Goal: Task Accomplishment & Management: Use online tool/utility

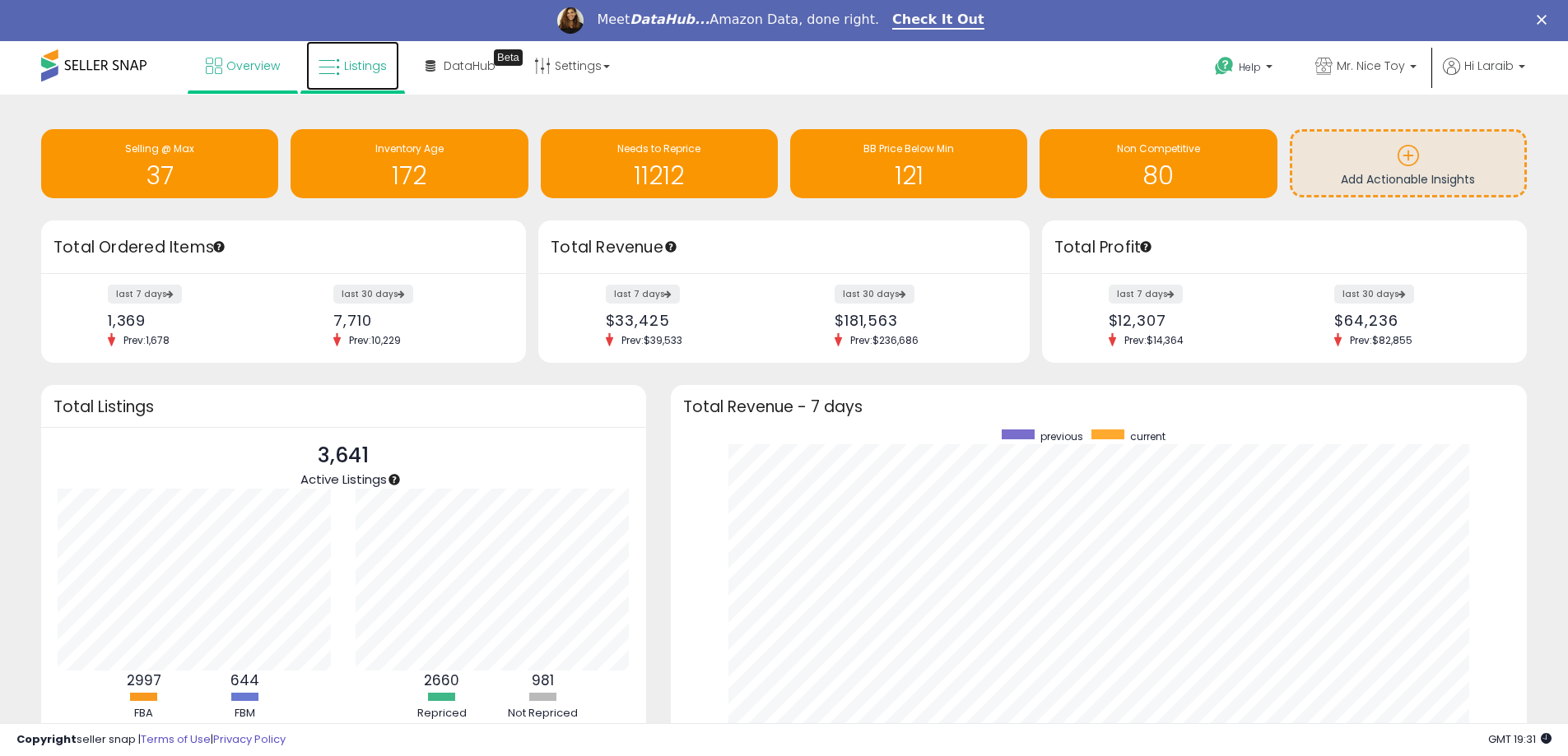
click at [311, 76] on link "Listings" at bounding box center [353, 66] width 93 height 49
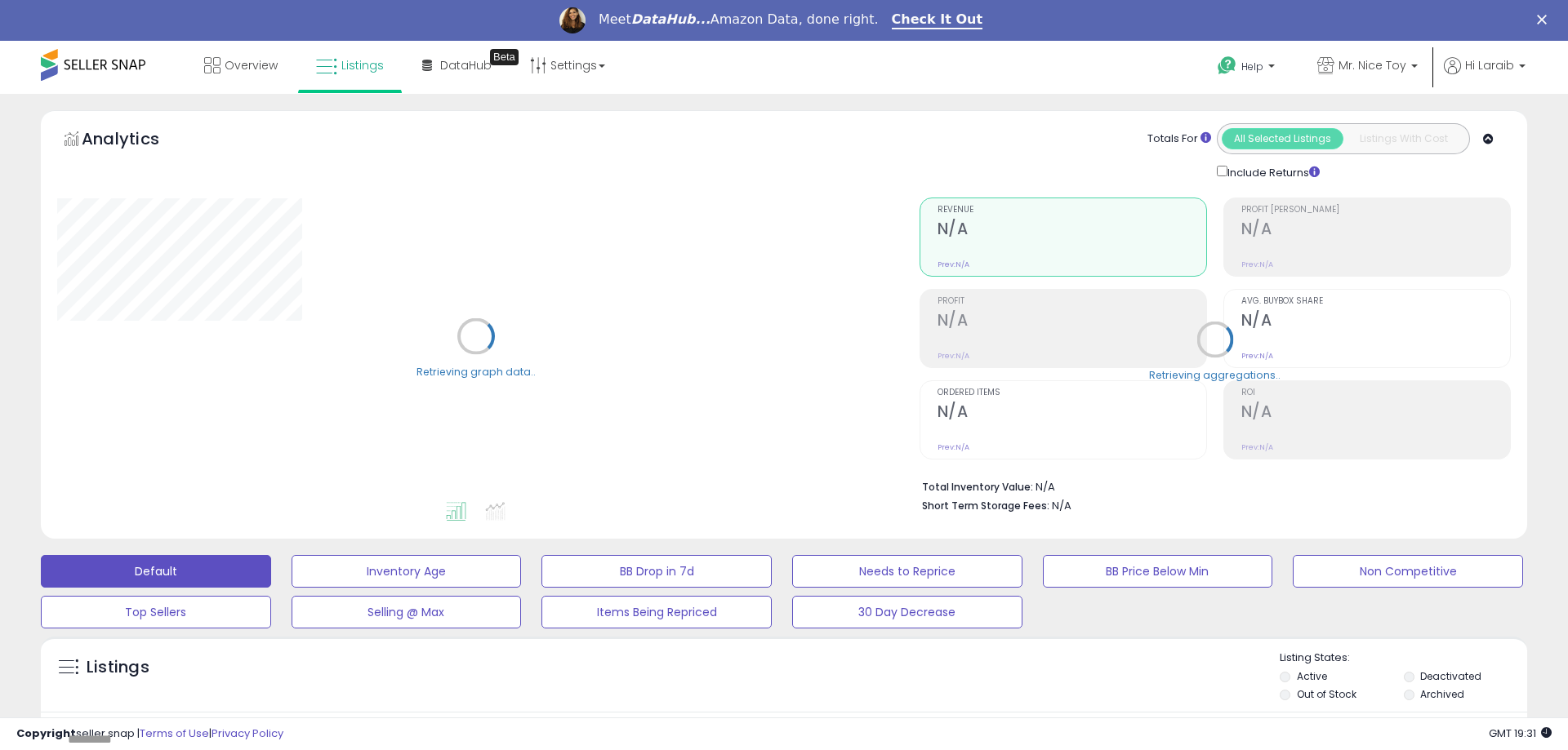
click at [1203, 597] on div "Default Inventory Age BB Drop in 7d Needs to Reprice BB Price Below Min Non Com…" at bounding box center [784, 587] width 1527 height 81
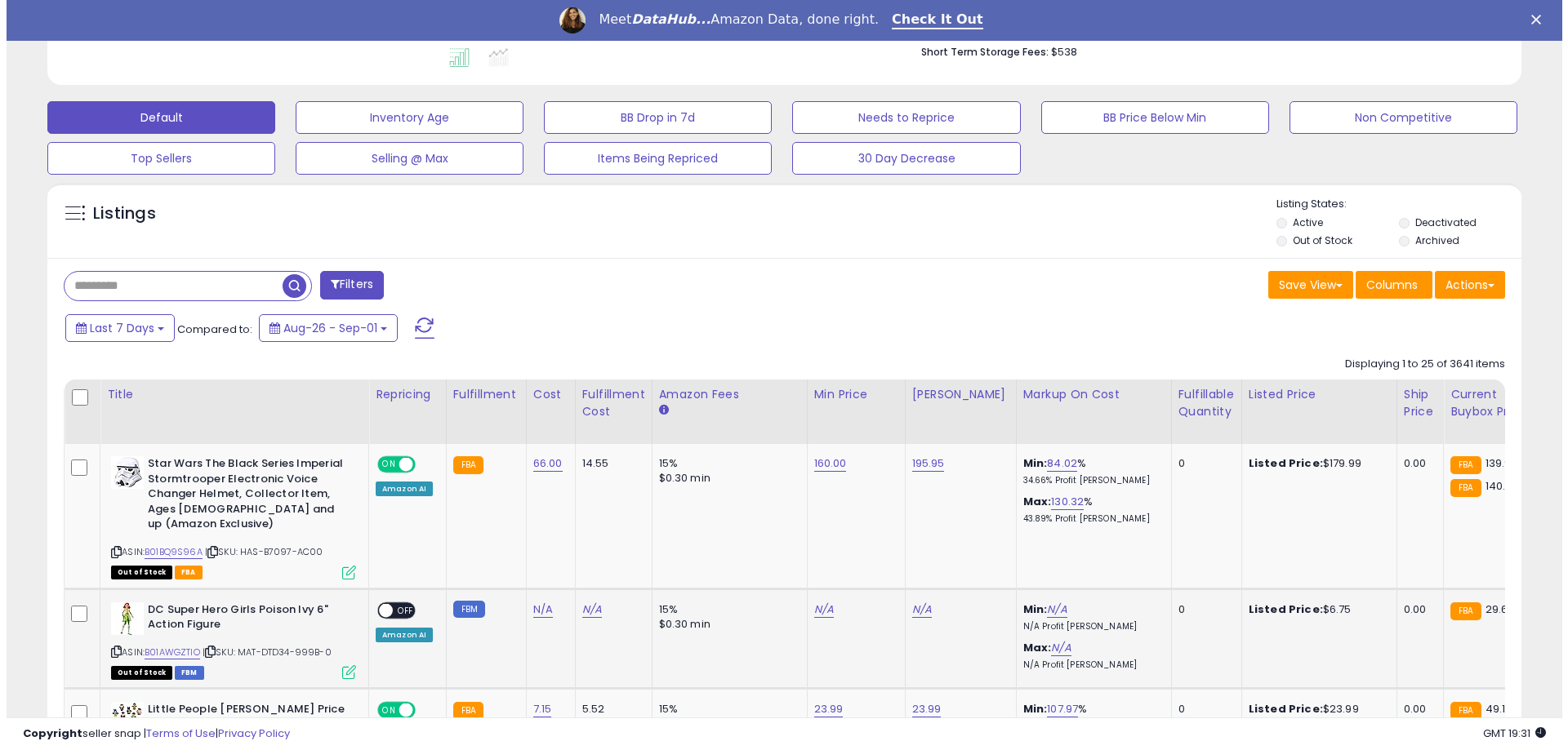
scroll to position [490, 0]
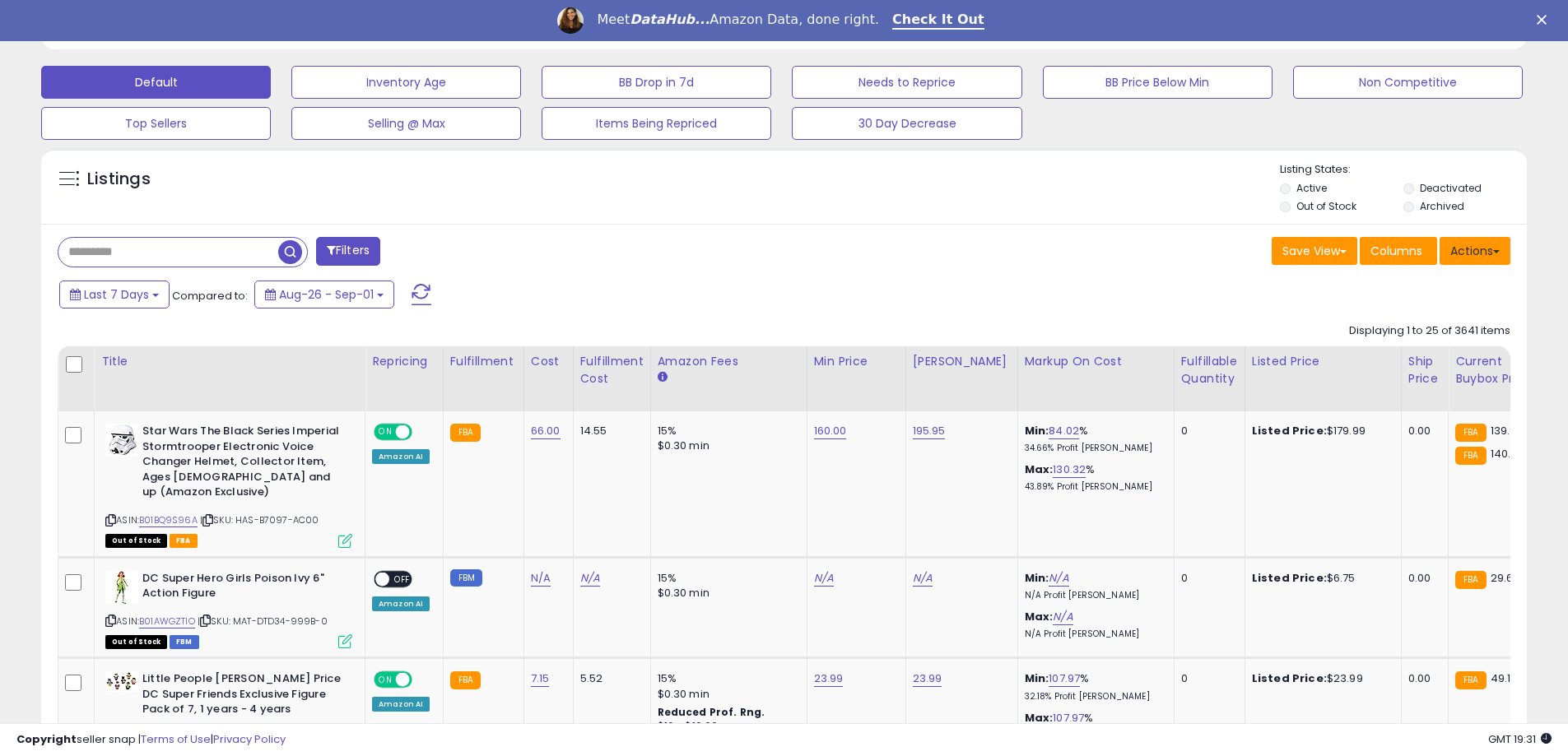
click at [1449, 252] on button "Actions" at bounding box center [1474, 251] width 70 height 28
click at [1381, 250] on span "Columns" at bounding box center [1396, 251] width 52 height 16
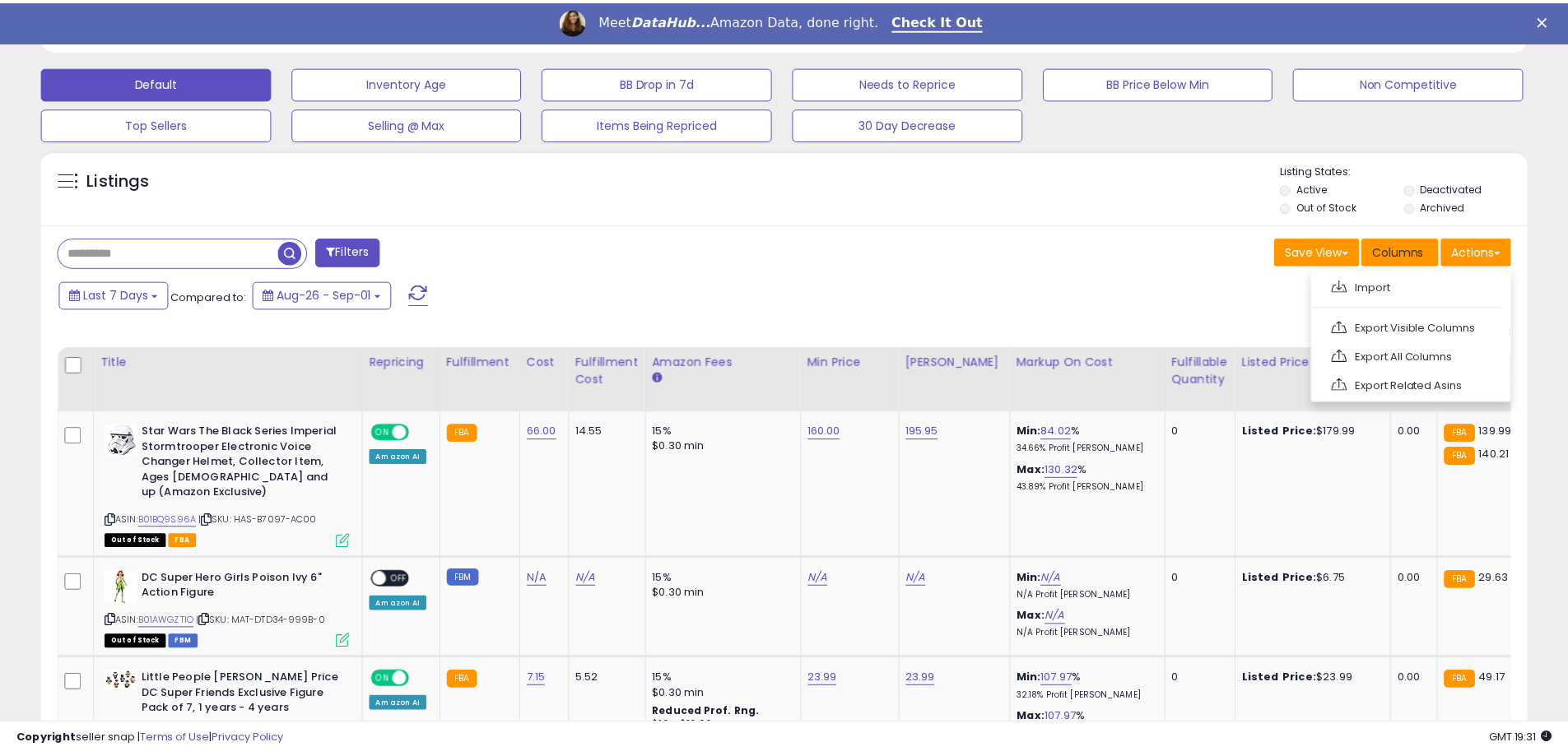
scroll to position [338, 869]
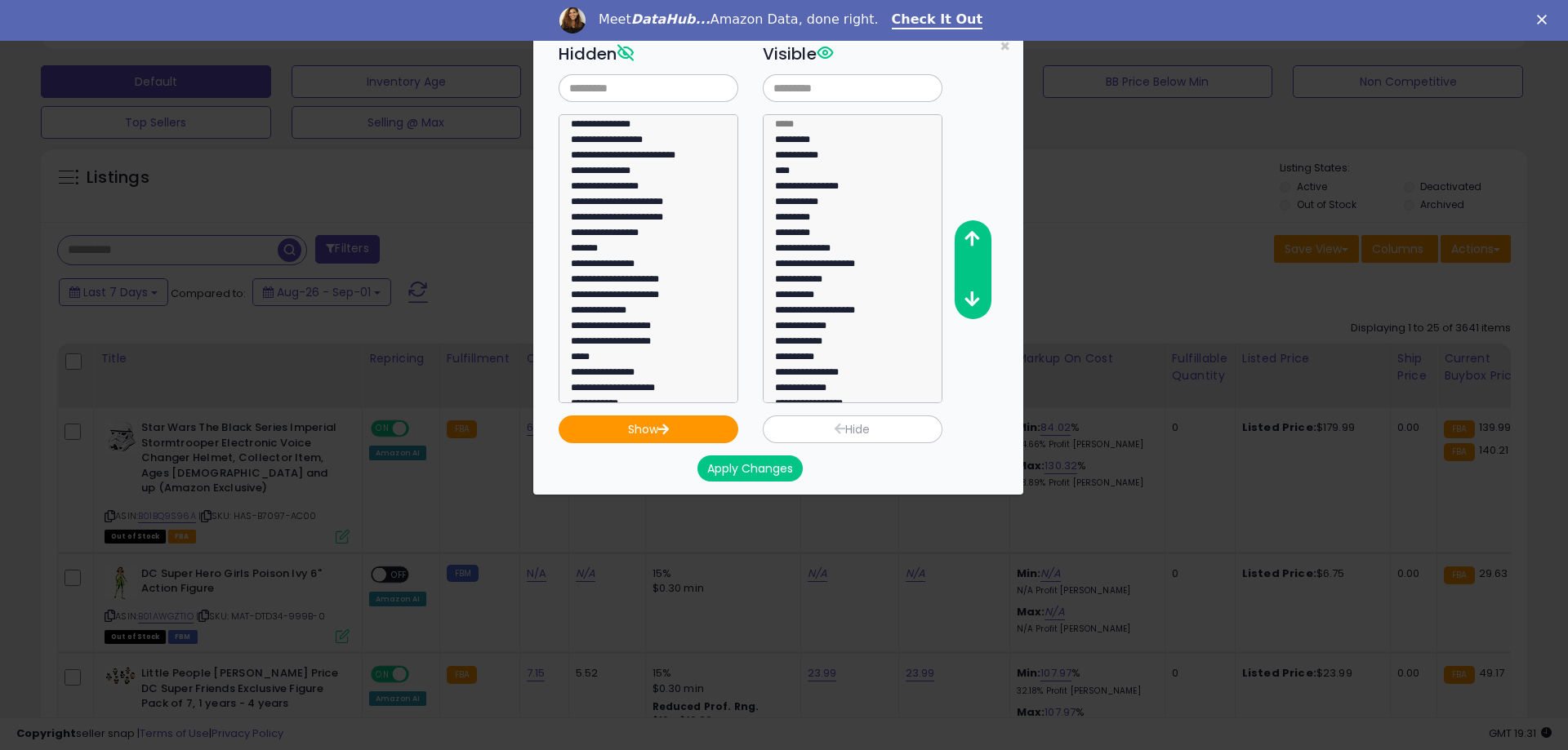
click at [1022, 387] on div "**********" at bounding box center [791, 220] width 490 height 365
click at [1000, 46] on span "×" at bounding box center [1005, 46] width 11 height 24
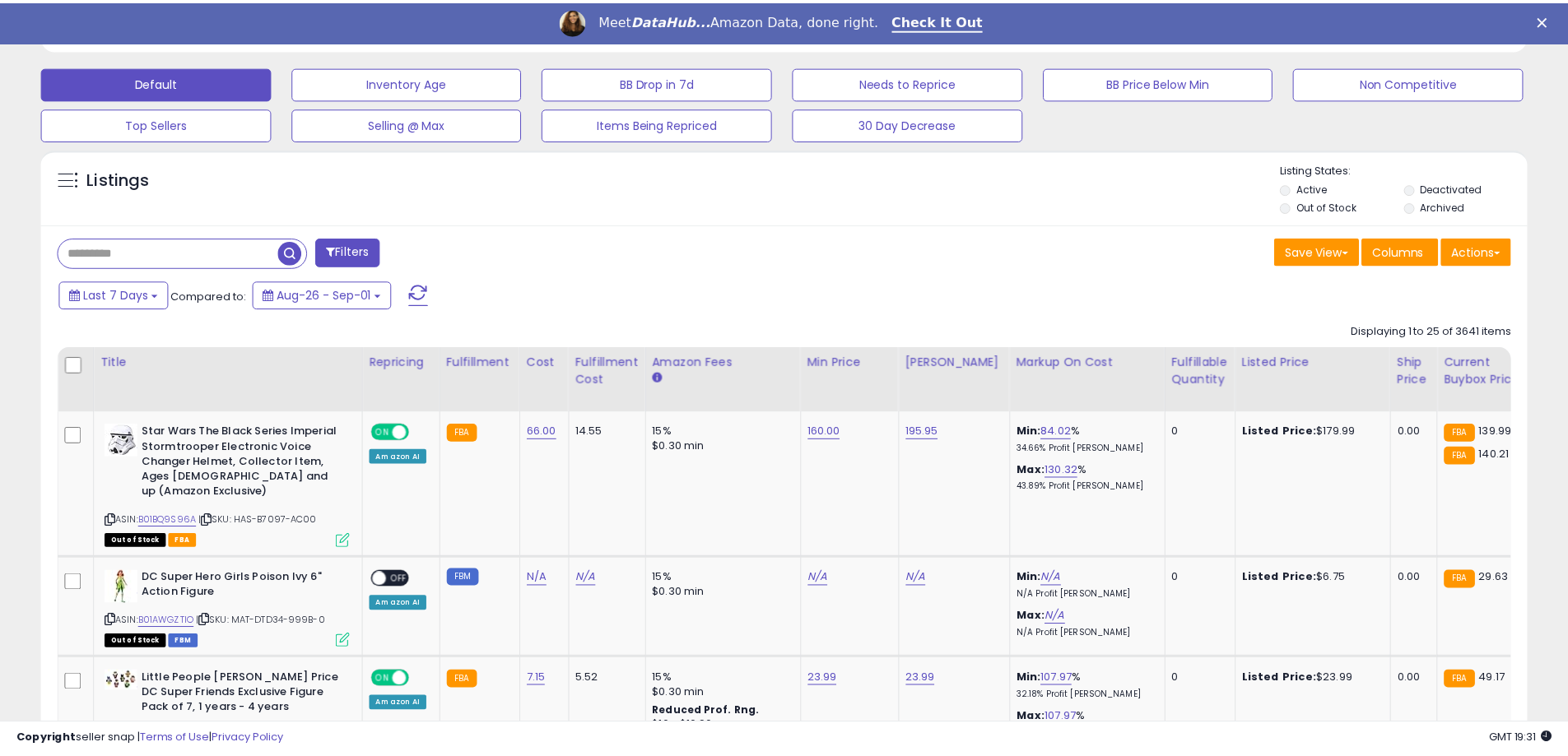
scroll to position [822695, 822208]
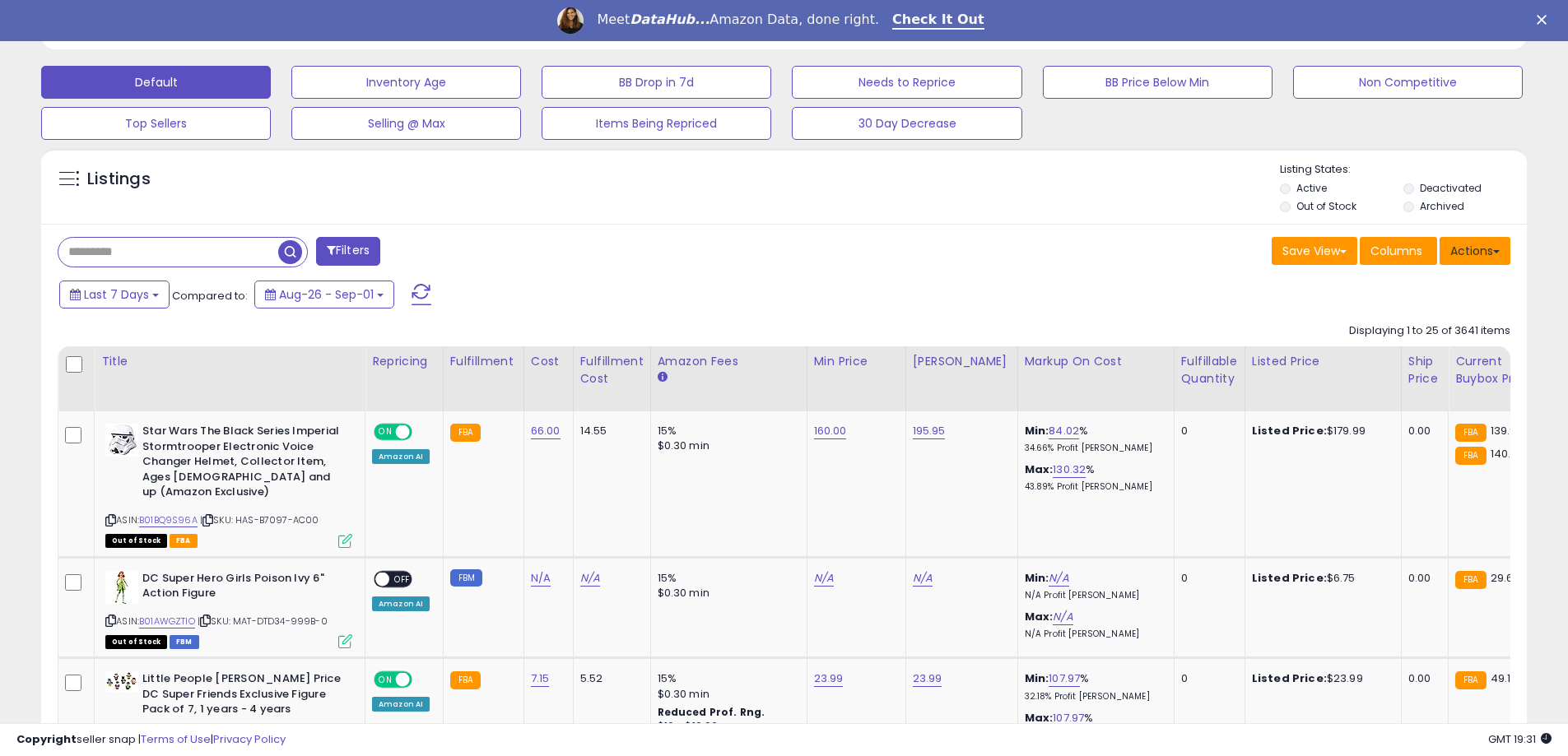
click at [1505, 250] on button "Actions" at bounding box center [1474, 251] width 70 height 28
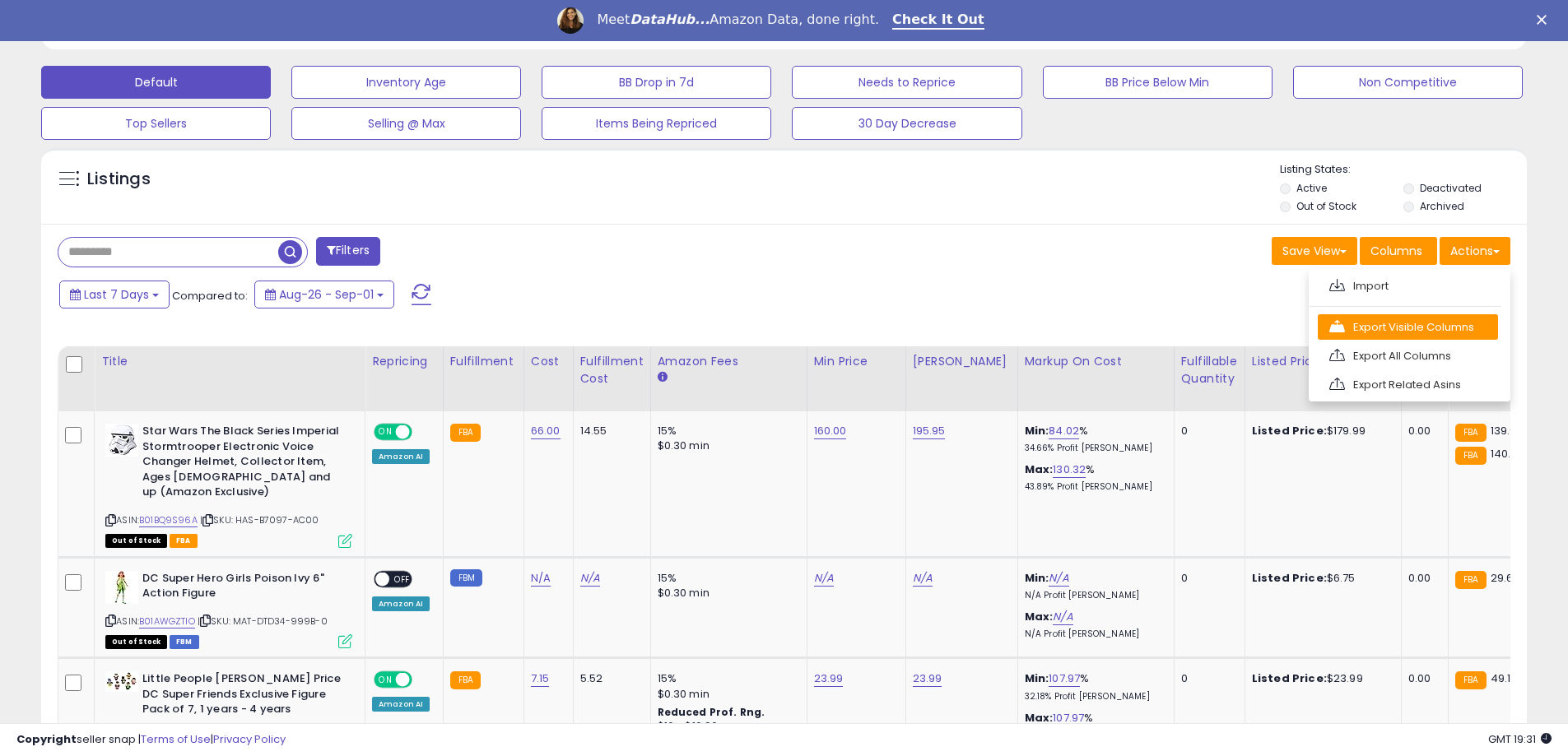
click at [1436, 327] on link "Export Visible Columns" at bounding box center [1407, 327] width 180 height 25
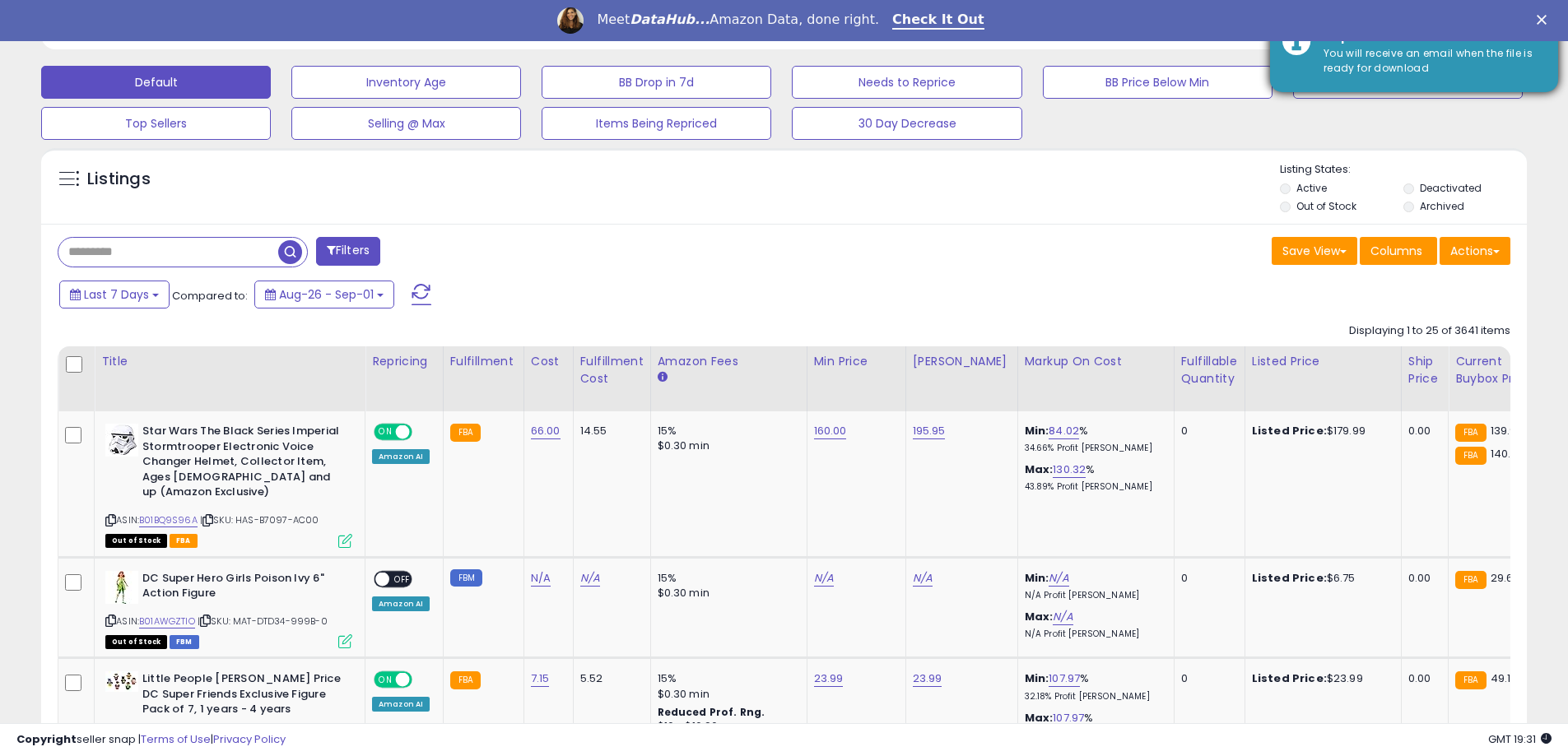
click at [1393, 56] on div "You will receive an email when the file is ready for download" at bounding box center [1428, 62] width 234 height 31
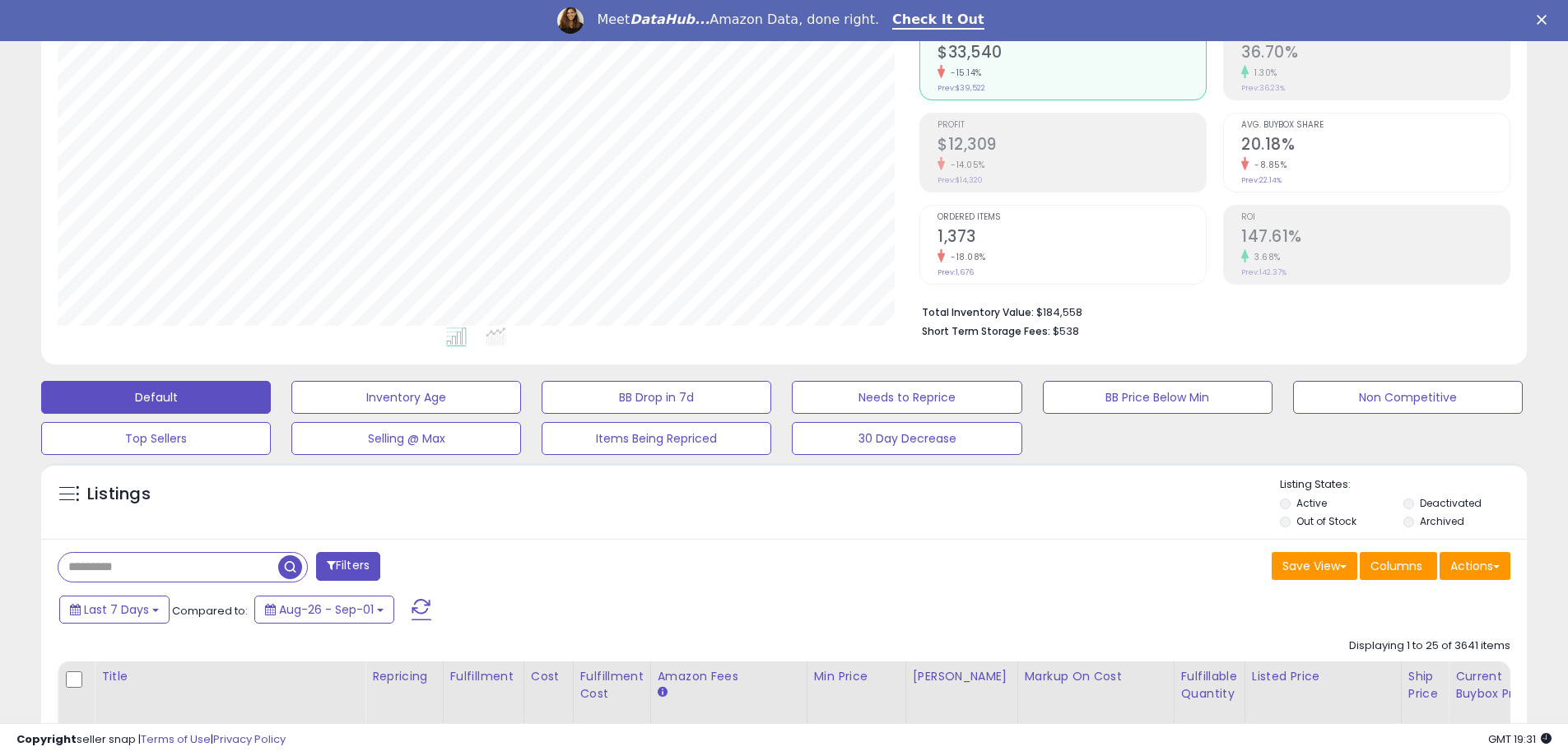
scroll to position [165, 0]
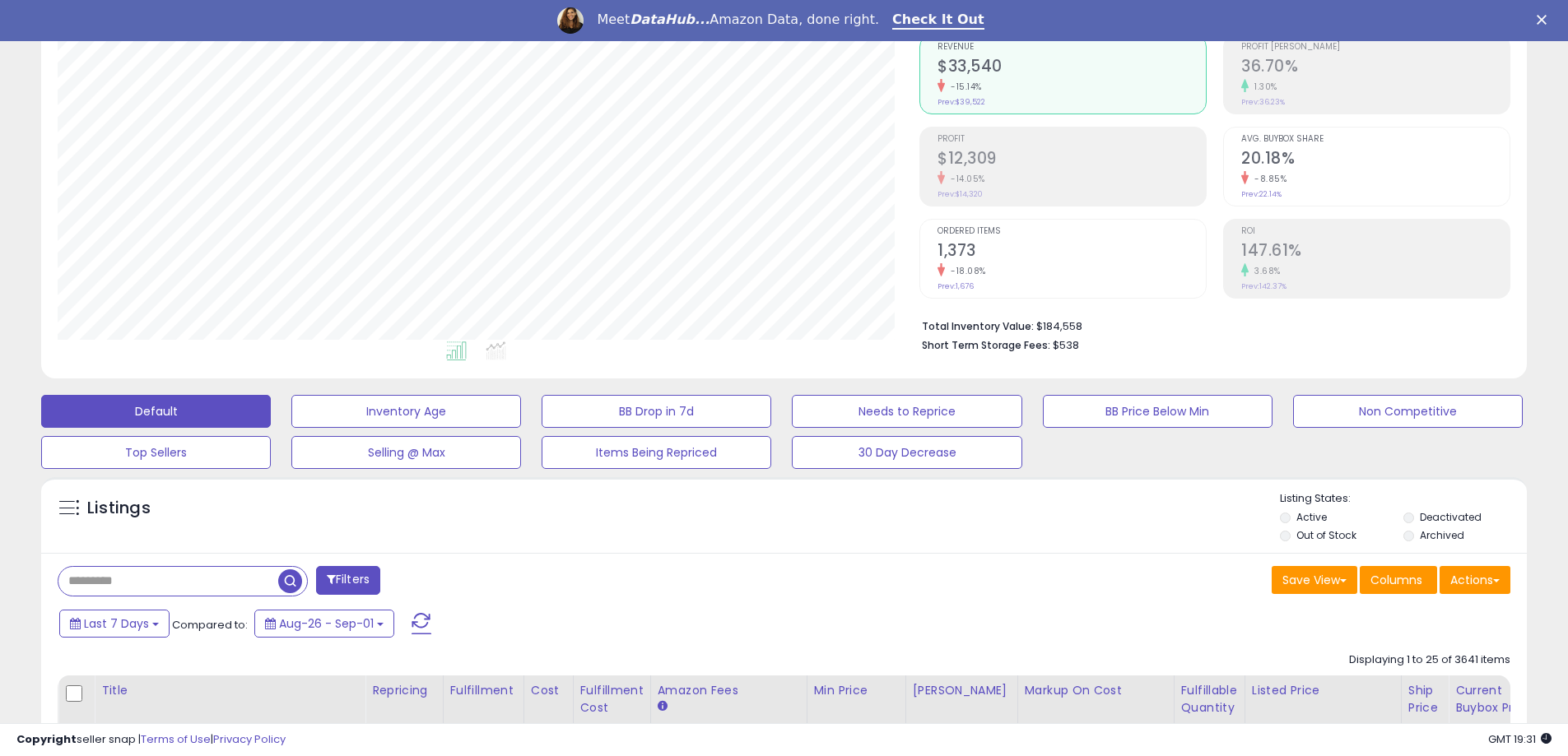
click at [1169, 590] on div "Save View Save As New View Update Current View Columns Actions Import Export Vi…" at bounding box center [1153, 581] width 739 height 32
